Goal: Book appointment/travel/reservation

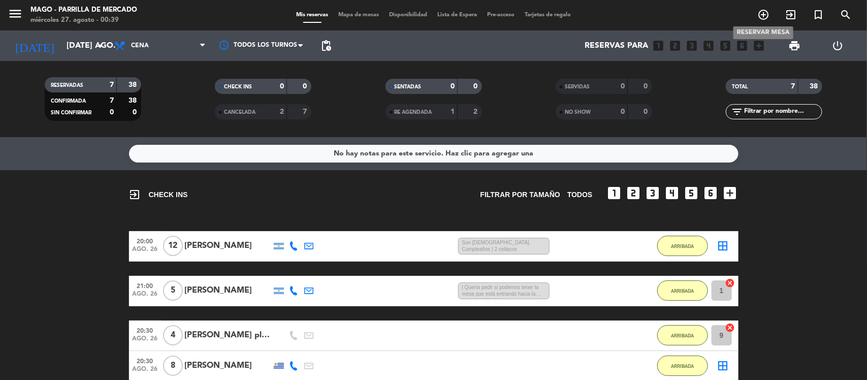
click at [766, 16] on icon "add_circle_outline" at bounding box center [763, 15] width 12 height 12
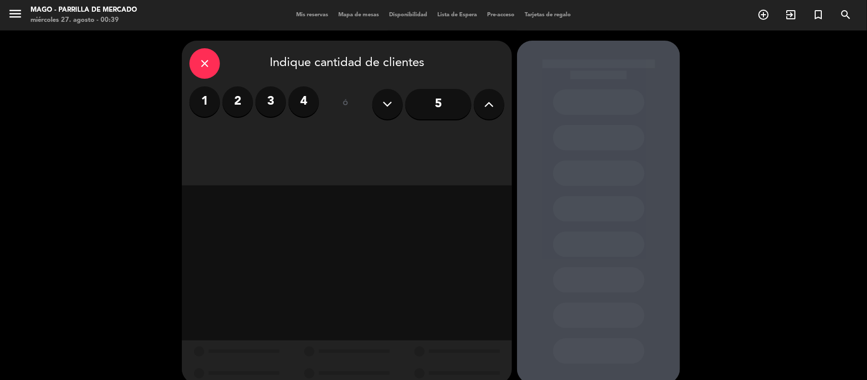
click at [486, 105] on icon at bounding box center [490, 104] width 10 height 15
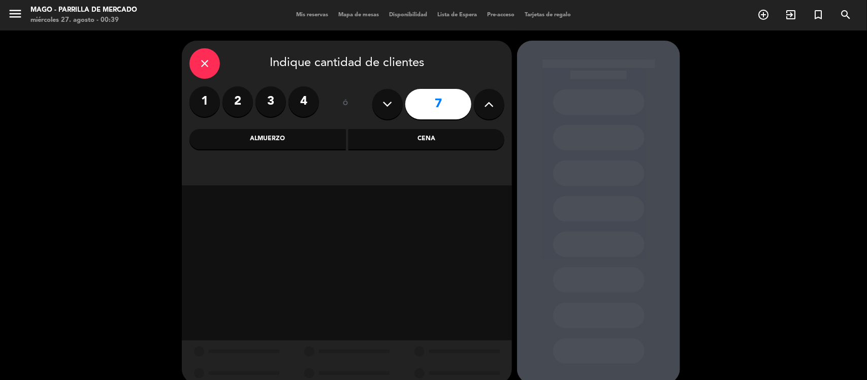
click at [432, 138] on div "Cena" at bounding box center [426, 139] width 156 height 20
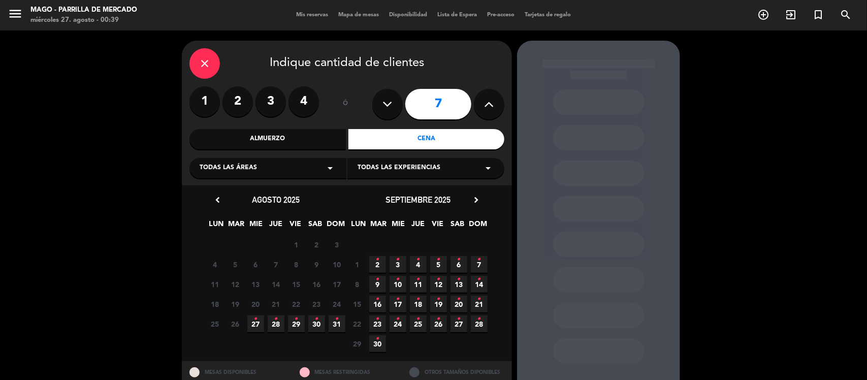
click at [257, 324] on icon "•" at bounding box center [256, 319] width 4 height 16
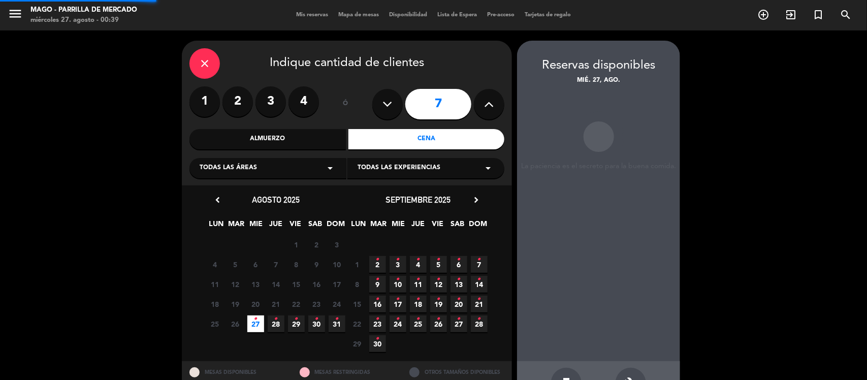
scroll to position [34, 0]
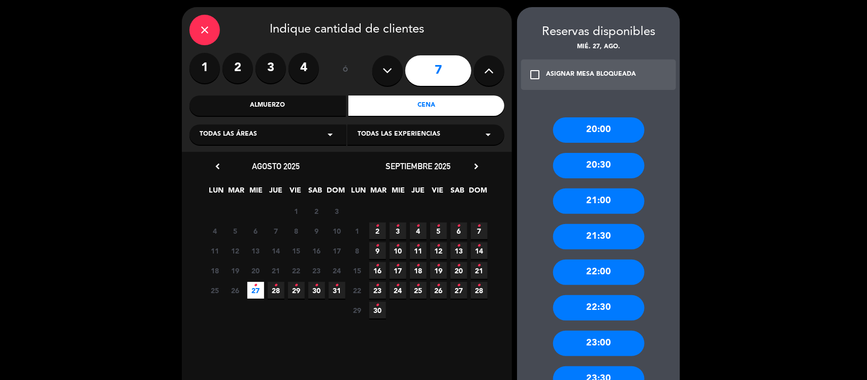
click at [599, 235] on div "21:30" at bounding box center [598, 236] width 91 height 25
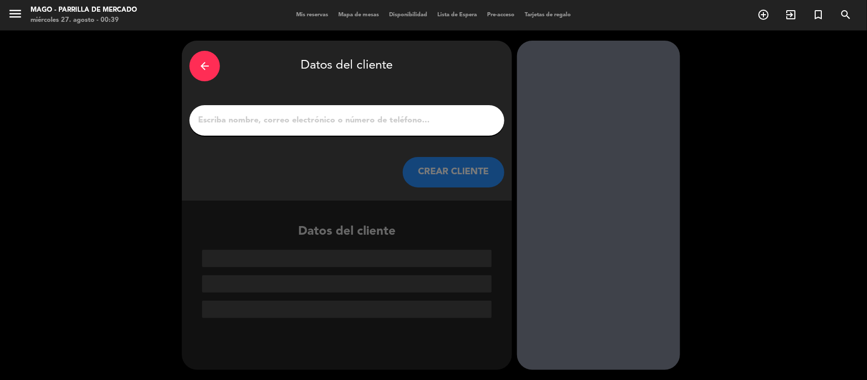
click at [274, 122] on input "1" at bounding box center [347, 120] width 300 height 14
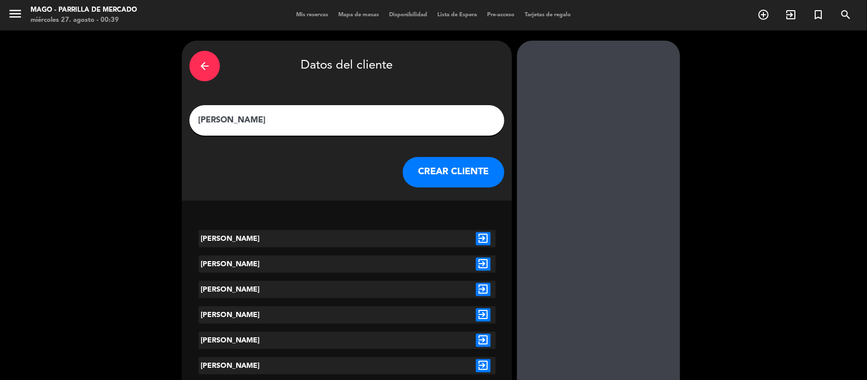
type input "[PERSON_NAME]"
click at [480, 239] on icon "exit_to_app" at bounding box center [483, 238] width 15 height 13
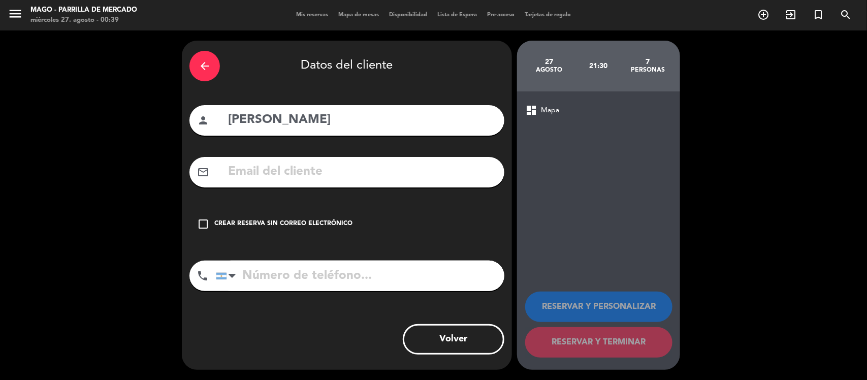
click at [242, 219] on div "Crear reserva sin correo electrónico" at bounding box center [283, 224] width 138 height 10
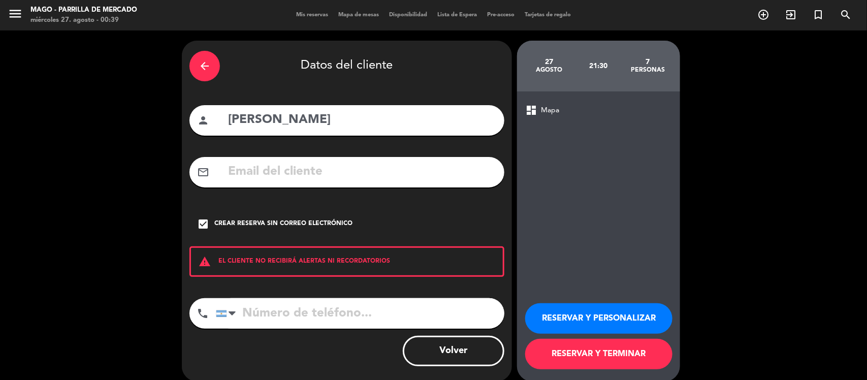
click at [592, 344] on button "RESERVAR Y TERMINAR" at bounding box center [598, 354] width 147 height 30
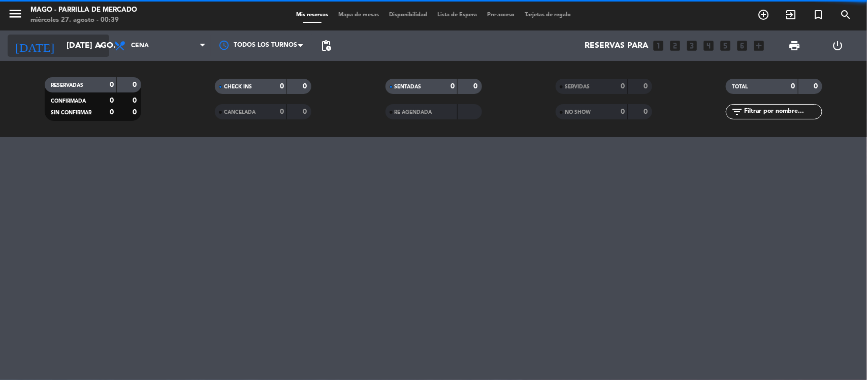
click at [61, 47] on input "[DATE] ago." at bounding box center [114, 46] width 107 height 20
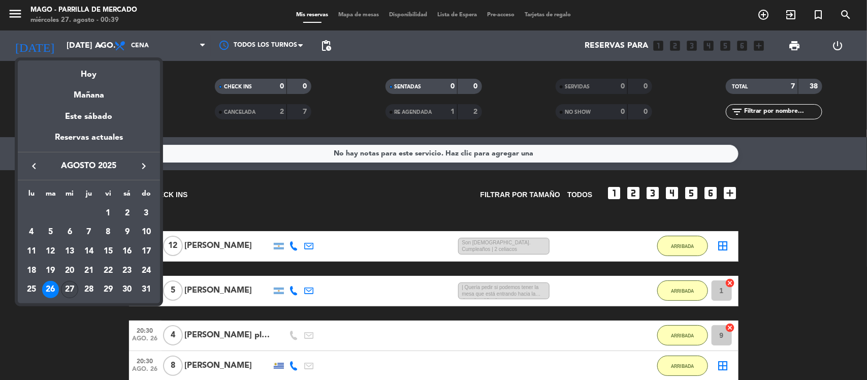
click at [68, 291] on div "27" at bounding box center [69, 289] width 17 height 17
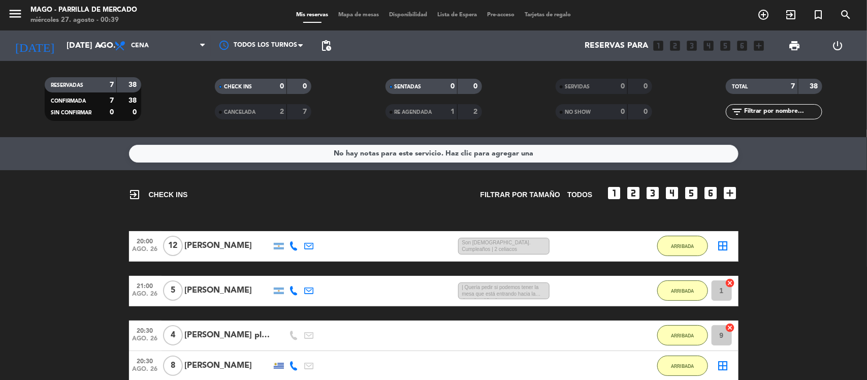
type input "mié. 27 ago."
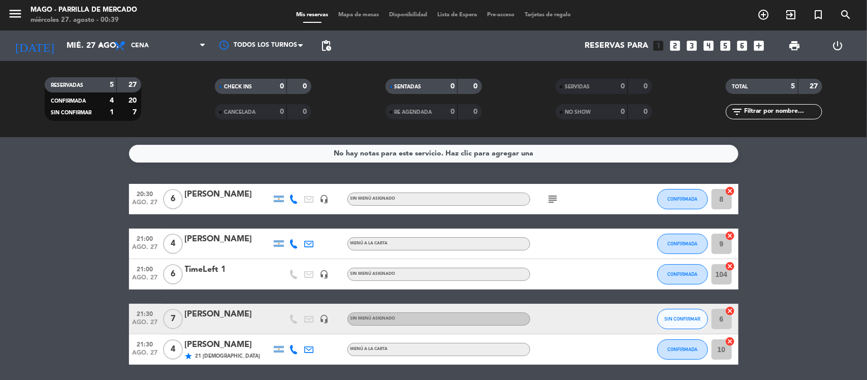
click at [242, 316] on div "[PERSON_NAME]" at bounding box center [228, 314] width 86 height 13
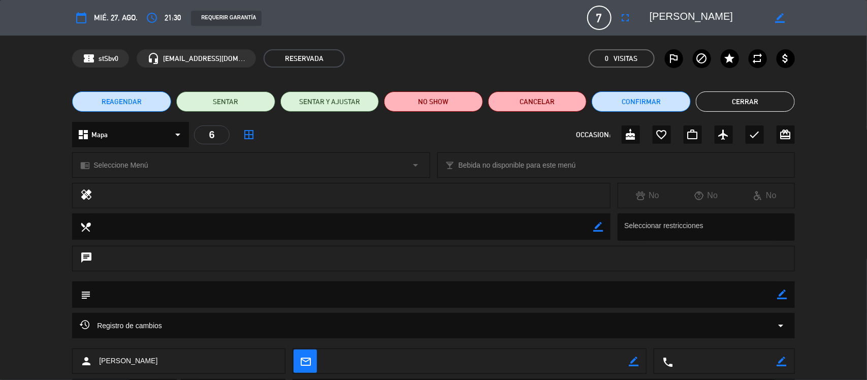
click at [789, 291] on div "subject border_color" at bounding box center [433, 294] width 723 height 26
click at [778, 296] on icon "border_color" at bounding box center [783, 295] width 10 height 10
click at [166, 301] on textarea at bounding box center [434, 294] width 687 height 26
type textarea "mesa redonda 30%"
click at [780, 296] on icon at bounding box center [783, 295] width 10 height 10
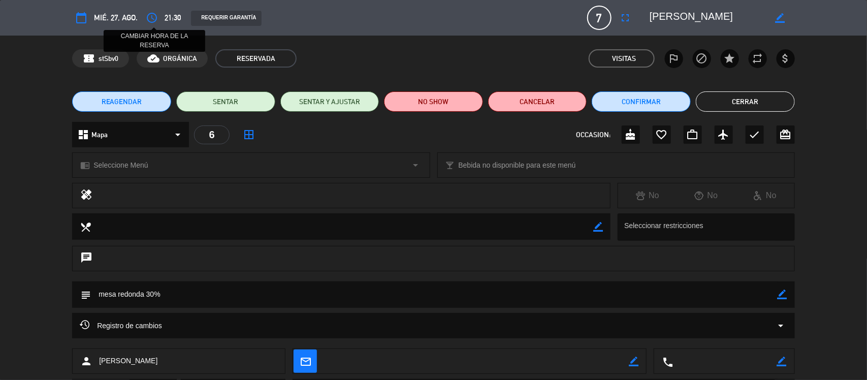
click at [155, 19] on icon "access_time" at bounding box center [152, 18] width 12 height 12
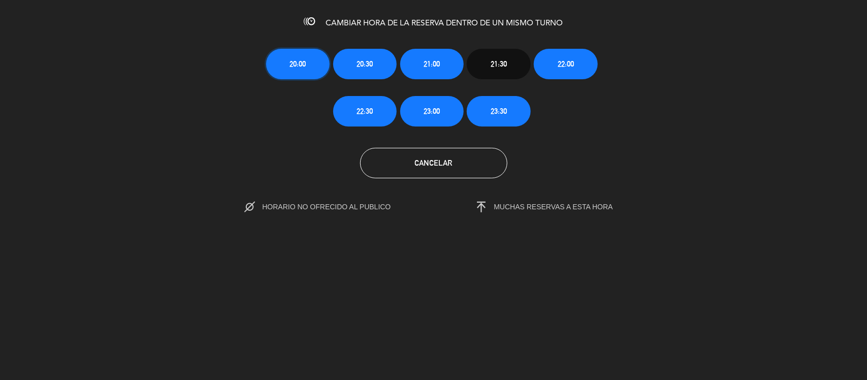
click at [314, 66] on button "20:00" at bounding box center [297, 64] width 63 height 30
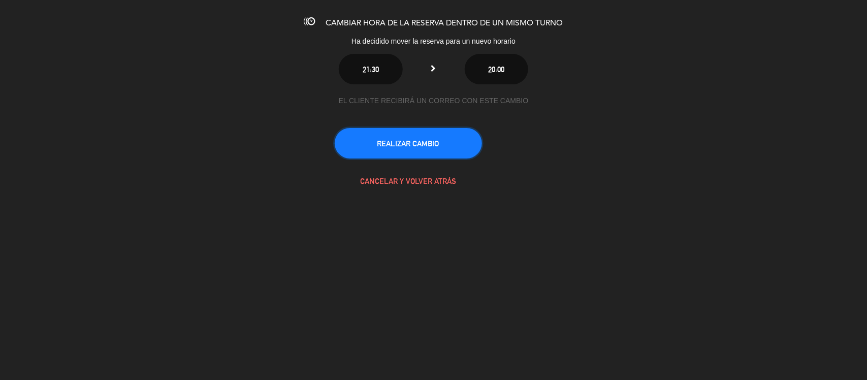
click at [384, 151] on button "REALIZAR CAMBIO" at bounding box center [408, 143] width 147 height 30
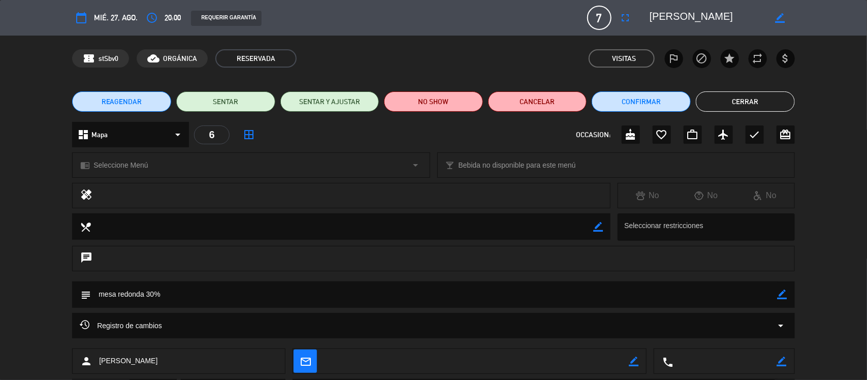
click at [737, 102] on button "Cerrar" at bounding box center [745, 101] width 99 height 20
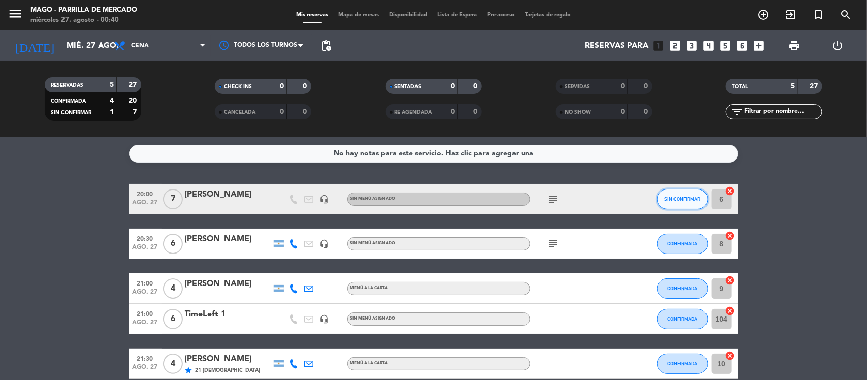
click at [699, 197] on span "SIN CONFIRMAR" at bounding box center [682, 199] width 36 height 6
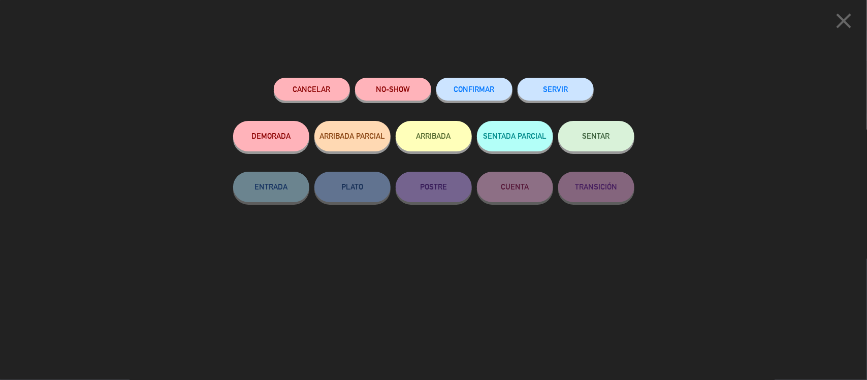
click at [486, 90] on span "CONFIRMAR" at bounding box center [474, 89] width 41 height 9
